Goal: Information Seeking & Learning: Learn about a topic

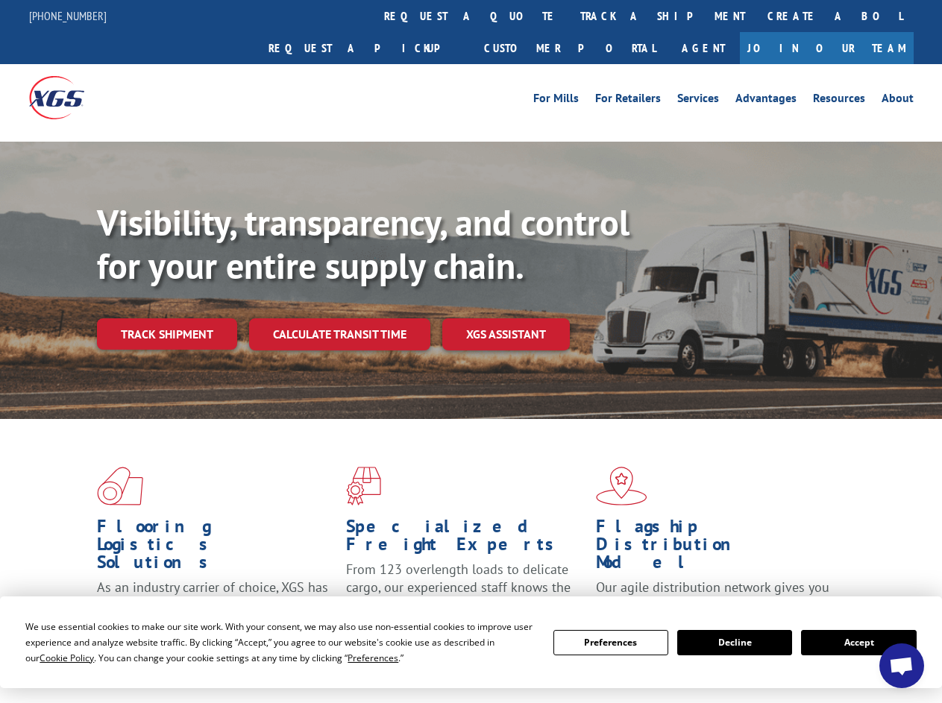
click at [471, 351] on div "Visibility, transparency, and control for your entire supply chain. Track shipm…" at bounding box center [519, 305] width 845 height 208
click at [52, 658] on span "Cookie Policy" at bounding box center [67, 658] width 54 height 13
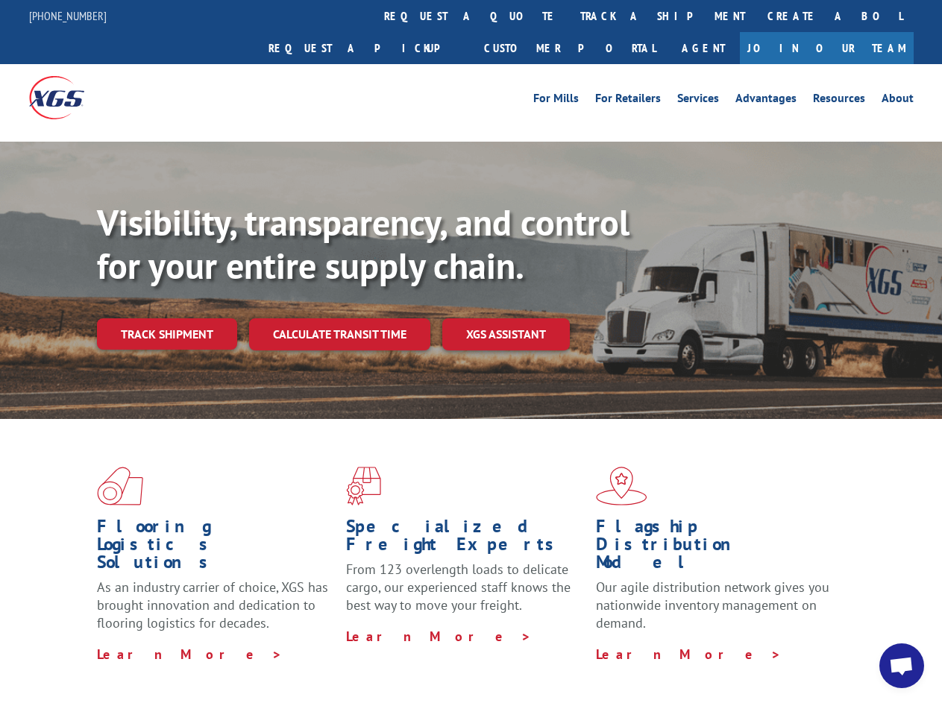
click at [359, 658] on div "Flooring Logistics Solutions As an industry carrier of choice, XGS has brought …" at bounding box center [471, 569] width 942 height 300
click at [611, 643] on div "Flooring Logistics Solutions As an industry carrier of choice, XGS has brought …" at bounding box center [471, 565] width 942 height 292
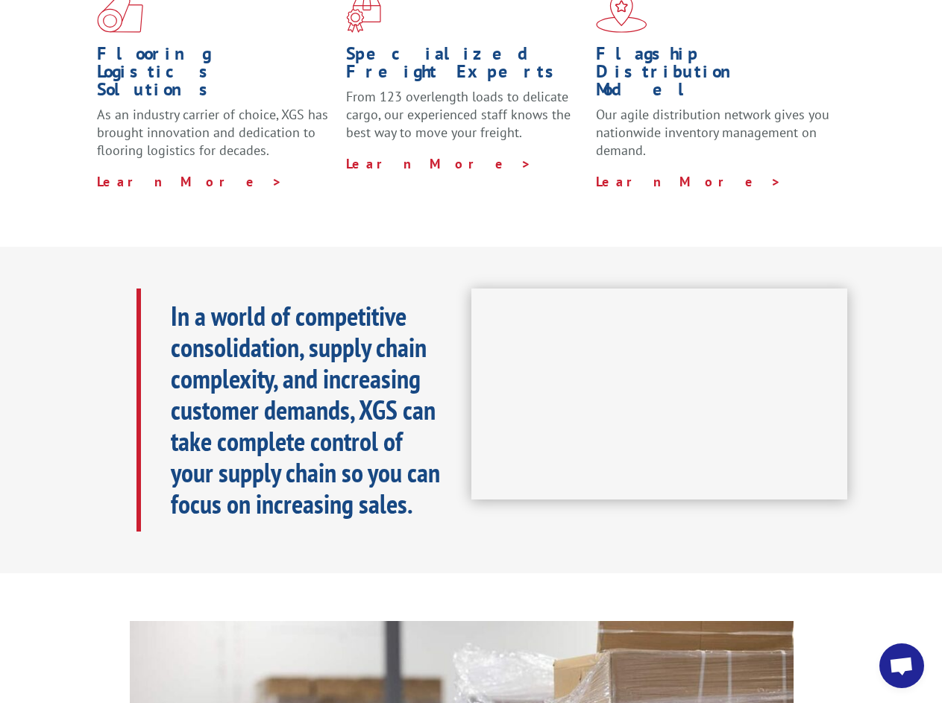
click at [471, 351] on iframe at bounding box center [659, 395] width 377 height 212
click at [427, 45] on h1 "Specialized Freight Experts" at bounding box center [465, 66] width 238 height 43
click at [521, 45] on h1 "Specialized Freight Experts" at bounding box center [465, 66] width 238 height 43
click at [614, 45] on h1 "Flagship Distribution Model" at bounding box center [715, 75] width 238 height 61
